Goal: Information Seeking & Learning: Learn about a topic

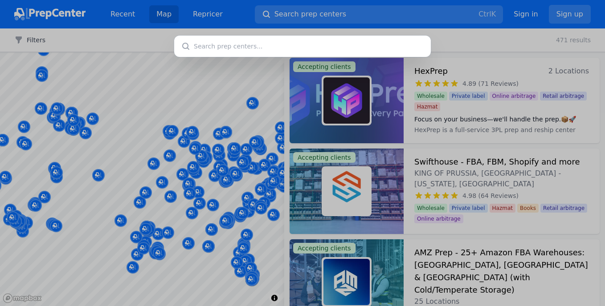
click at [242, 50] on input "text" at bounding box center [302, 46] width 256 height 21
drag, startPoint x: 227, startPoint y: 112, endPoint x: 180, endPoint y: 58, distance: 71.9
click at [211, 115] on div at bounding box center [302, 153] width 605 height 306
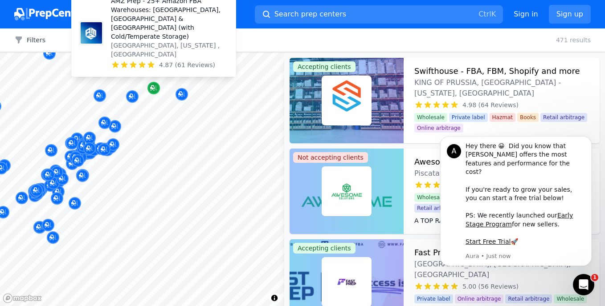
click at [151, 91] on icon "Map marker" at bounding box center [153, 88] width 7 height 6
click at [154, 91] on icon "Map marker" at bounding box center [153, 88] width 7 height 9
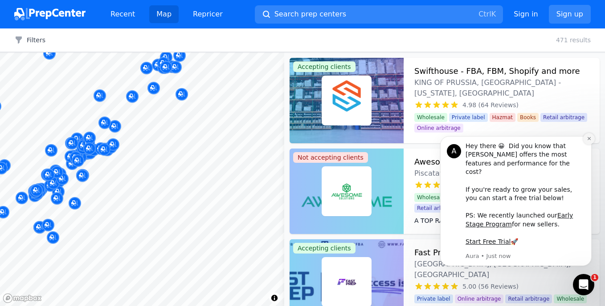
click at [589, 140] on icon "Dismiss notification" at bounding box center [588, 138] width 3 height 3
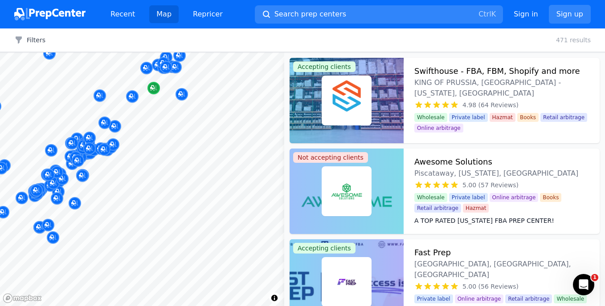
click at [155, 93] on div "Map marker" at bounding box center [153, 88] width 12 height 12
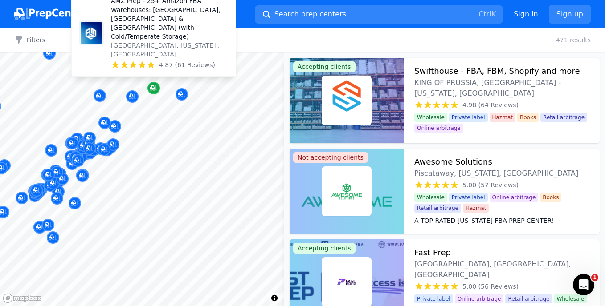
click at [154, 92] on icon "Map marker" at bounding box center [153, 88] width 7 height 9
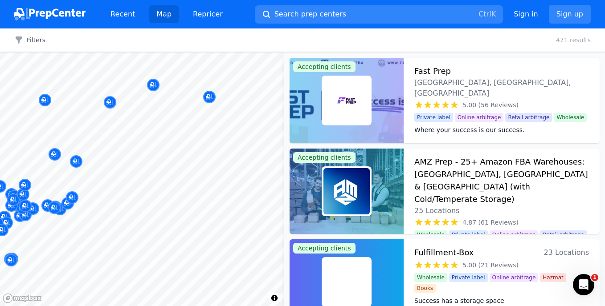
click at [150, 87] on div "FBA Express [GEOGRAPHIC_DATA], [GEOGRAPHIC_DATA], [GEOGRAPHIC_DATA] No reviews" at bounding box center [181, 53] width 171 height 69
click at [157, 84] on div "FBA Express [GEOGRAPHIC_DATA], [GEOGRAPHIC_DATA], [GEOGRAPHIC_DATA] No reviews" at bounding box center [181, 53] width 171 height 69
click at [438, 10] on button "Search prep centers Ctrl K" at bounding box center [379, 14] width 248 height 18
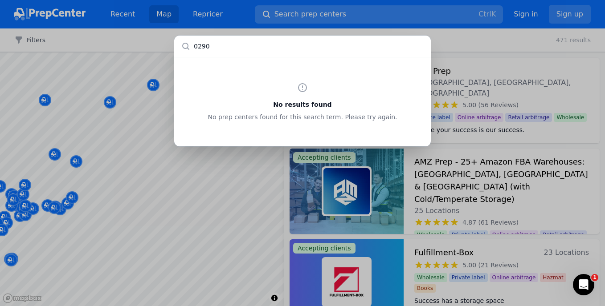
type input "02906"
drag, startPoint x: 337, startPoint y: 46, endPoint x: 241, endPoint y: 41, distance: 96.7
click at [241, 41] on input "text" at bounding box center [302, 46] width 256 height 21
click at [209, 226] on div "No results found No prep centers found for this search term. Please try again." at bounding box center [302, 153] width 605 height 306
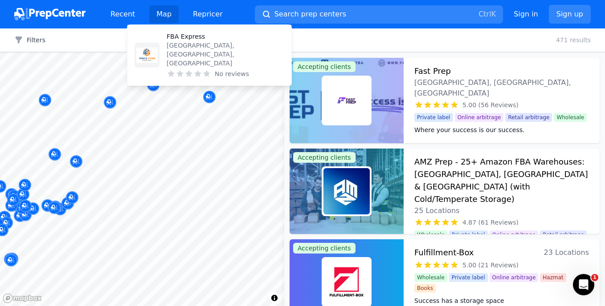
click at [180, 41] on p "FBA Express" at bounding box center [225, 36] width 118 height 9
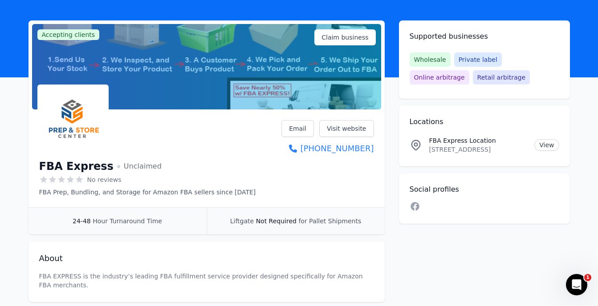
scroll to position [28, 0]
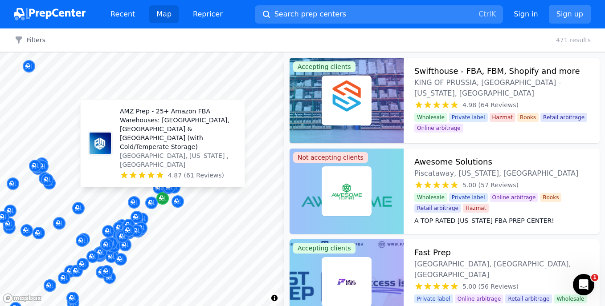
click at [165, 200] on icon "Map marker" at bounding box center [162, 199] width 7 height 6
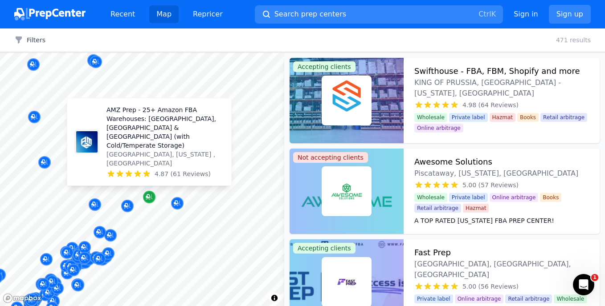
click at [147, 197] on icon "Map marker" at bounding box center [148, 197] width 4 height 4
click at [149, 143] on p "AMZ Prep - 25+ Amazon FBA Warehouses: [GEOGRAPHIC_DATA], [GEOGRAPHIC_DATA] & [G…" at bounding box center [165, 128] width 118 height 45
